Goal: Transaction & Acquisition: Purchase product/service

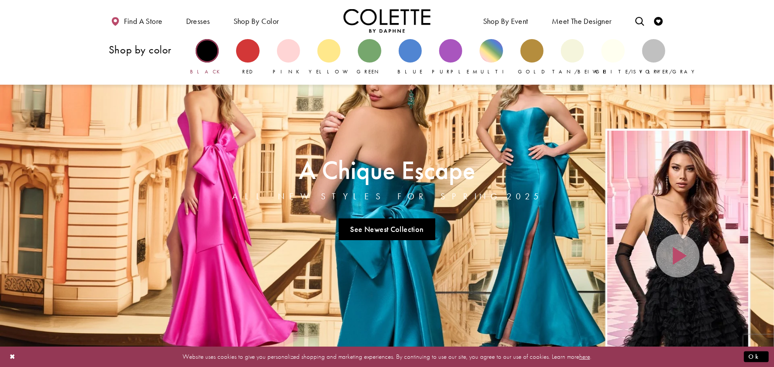
drag, startPoint x: 0, startPoint y: 0, endPoint x: 199, endPoint y: 54, distance: 205.9
click at [199, 54] on div "Primary block" at bounding box center [207, 50] width 23 height 23
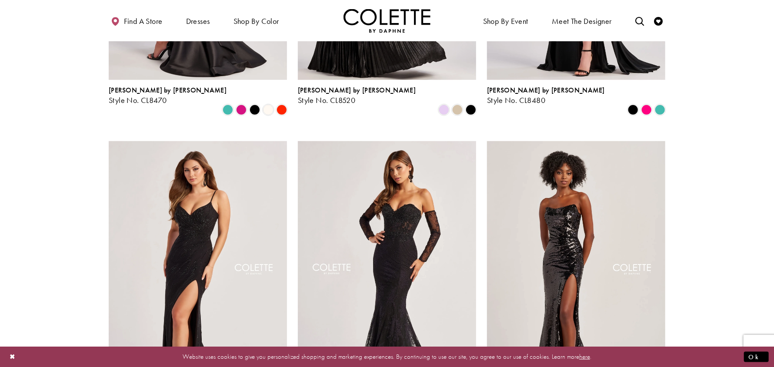
scroll to position [347, 0]
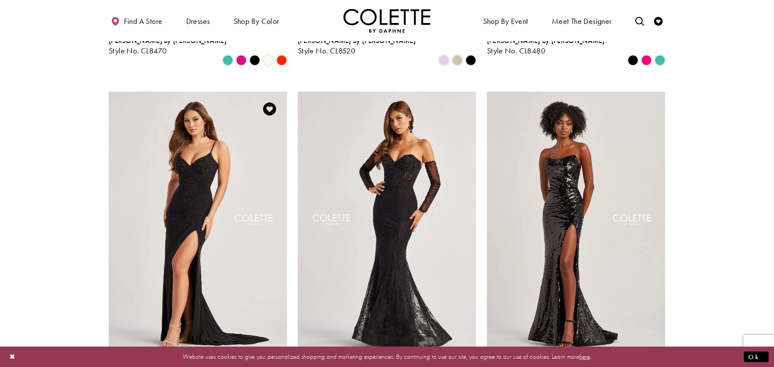
click at [193, 205] on img "Visit Colette by Daphne Style No. CL8510 Page" at bounding box center [198, 221] width 178 height 259
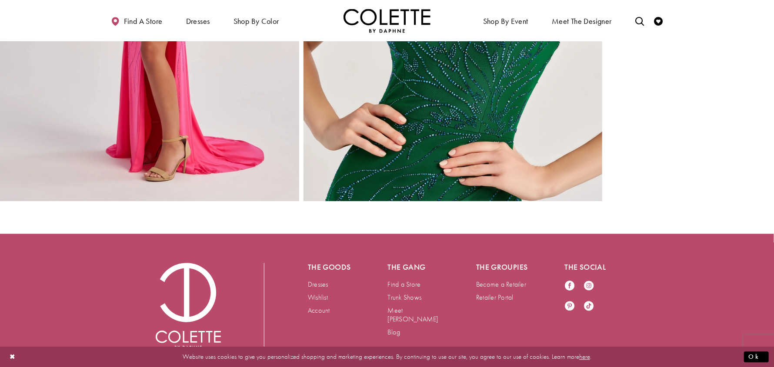
scroll to position [1304, 0]
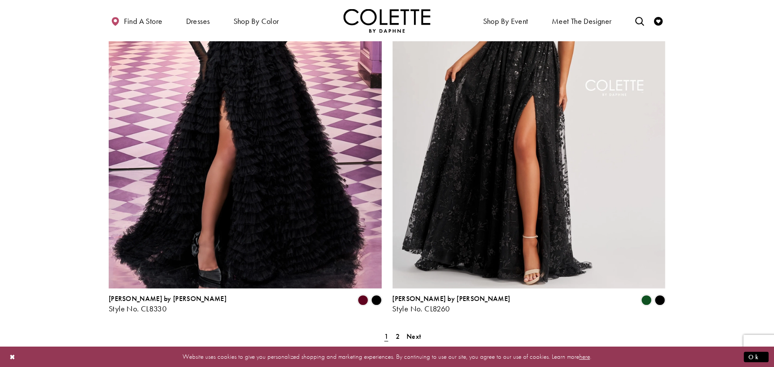
scroll to position [1608, 0]
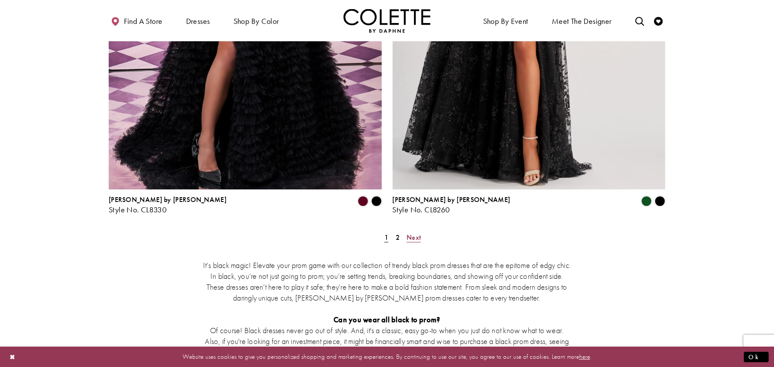
click at [420, 233] on span "Next" at bounding box center [413, 237] width 14 height 9
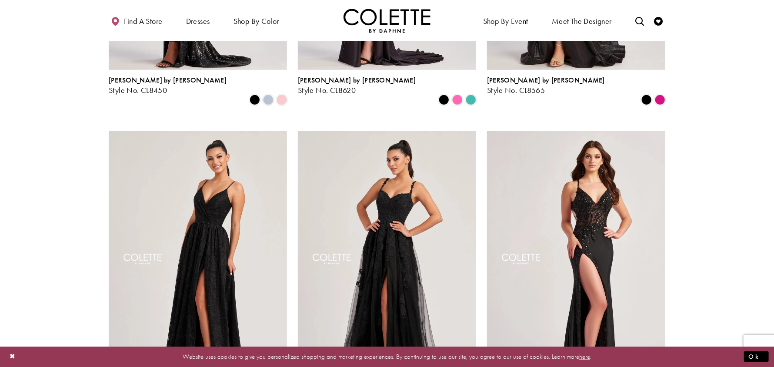
scroll to position [351, 0]
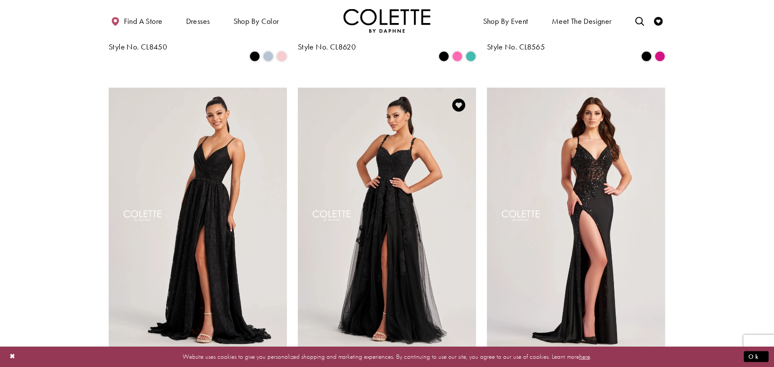
click at [422, 198] on img "Visit Colette by Daphne Style No. CL8220 Page" at bounding box center [387, 217] width 178 height 259
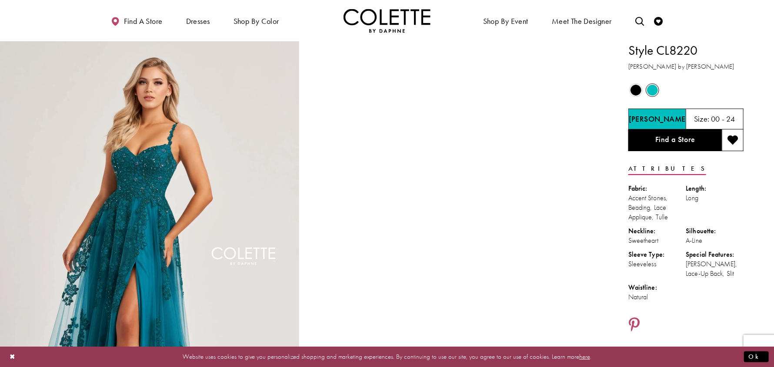
click at [639, 90] on span "Product color controls state depends on size chosen" at bounding box center [635, 90] width 11 height 11
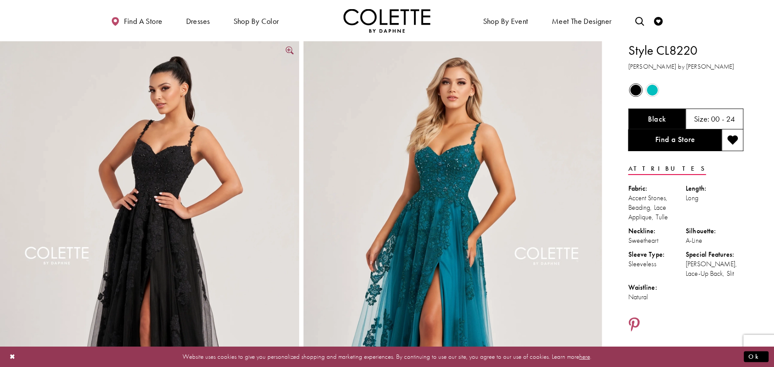
click at [154, 202] on img "Full size Style CL8220 Colette by Daphne #3 Black frontface vertical picture" at bounding box center [149, 265] width 299 height 448
